Goal: Find contact information: Find contact information

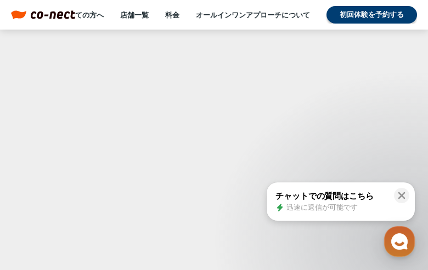
scroll to position [4331, 0]
